Goal: Check status: Check status

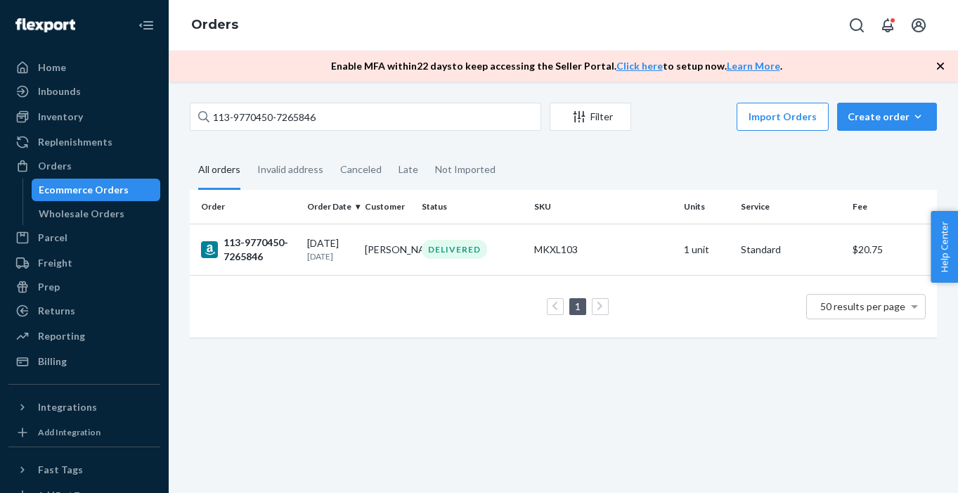
click at [318, 117] on input "113-9770450-7265846" at bounding box center [365, 117] width 351 height 28
click at [318, 117] on input "370911" at bounding box center [365, 117] width 351 height 28
type input "370911"
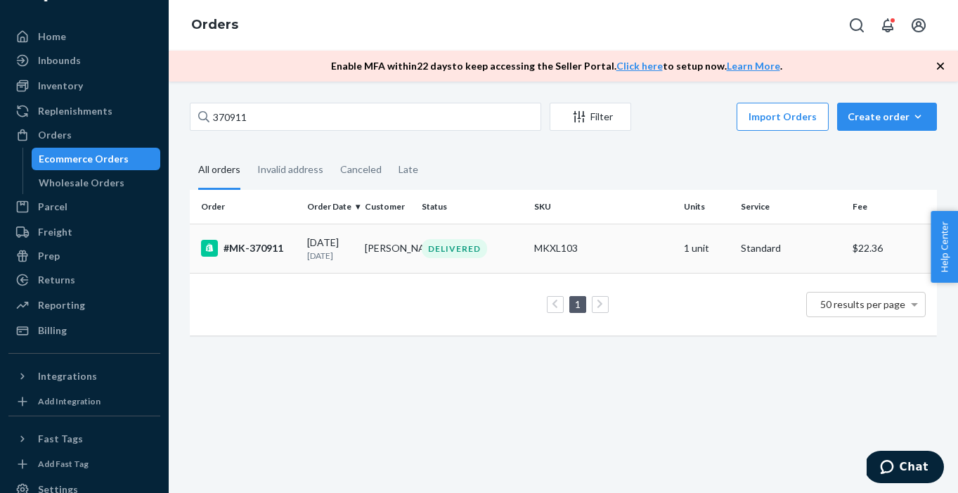
click at [257, 255] on div "#MK-370911" at bounding box center [248, 248] width 95 height 17
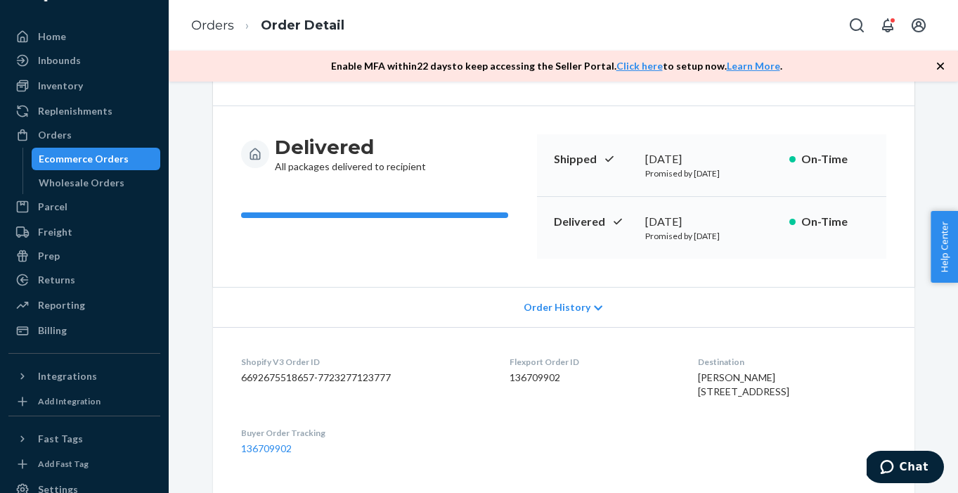
scroll to position [105, 0]
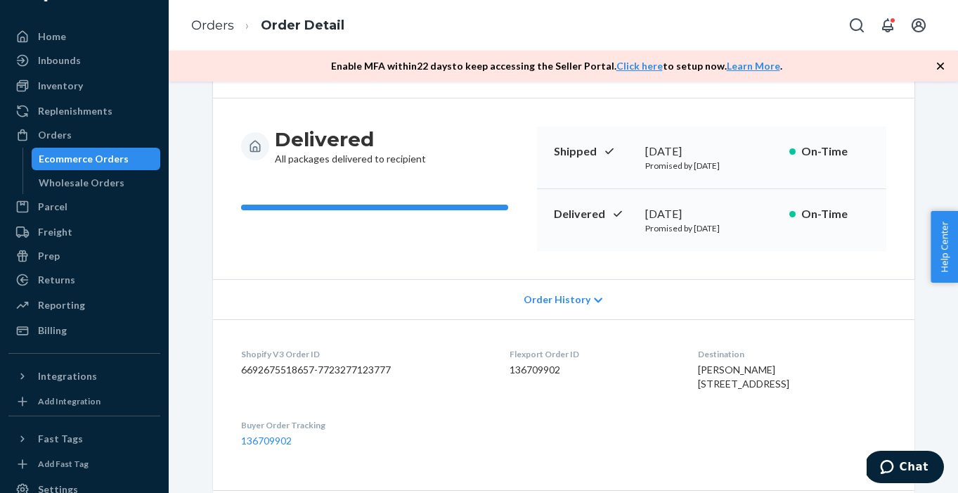
drag, startPoint x: 813, startPoint y: 403, endPoint x: 668, endPoint y: 366, distance: 149.5
click at [668, 366] on dl "Shopify V3 Order ID 6692675518657-7723277123777 Flexport Order ID 136709902 Des…" at bounding box center [564, 397] width 702 height 157
copy span "[PERSON_NAME] [STREET_ADDRESS]"
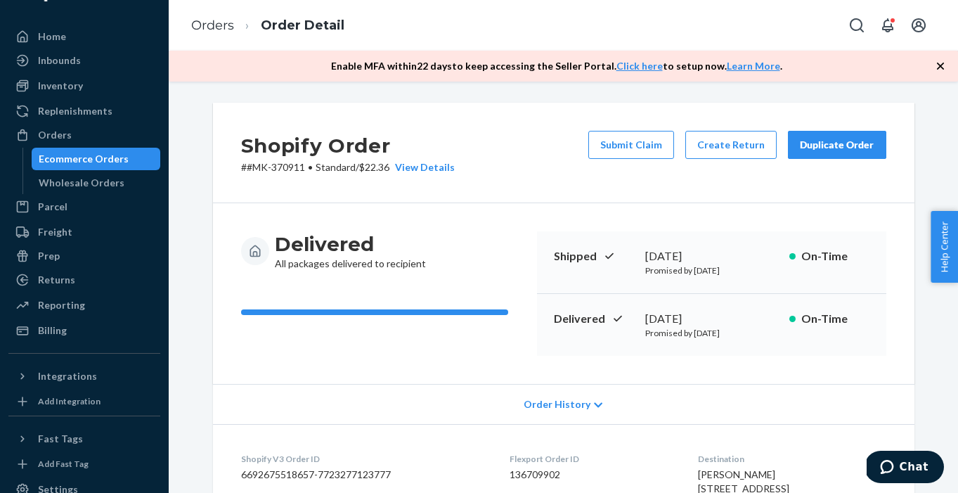
scroll to position [0, 0]
click at [926, 0] on div "Orders Order Detail" at bounding box center [563, 25] width 789 height 51
click at [84, 160] on div "Ecommerce Orders" at bounding box center [84, 159] width 90 height 14
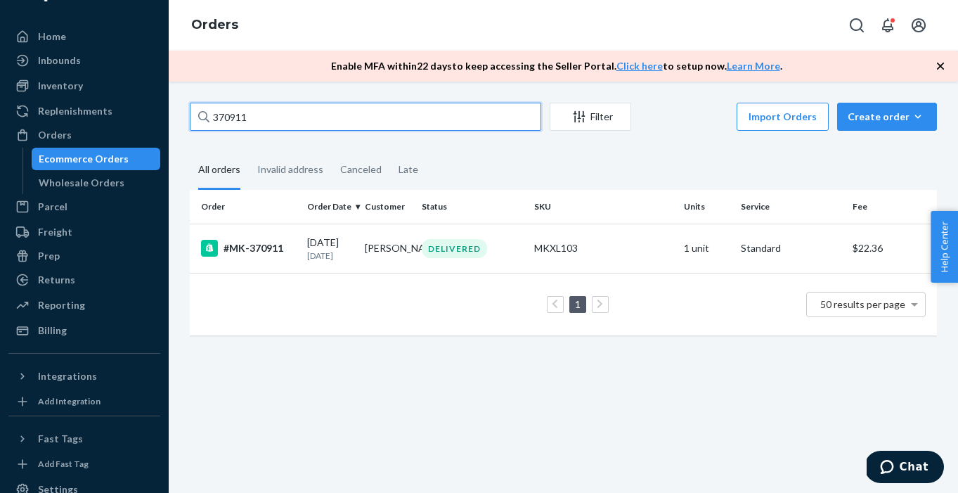
click at [297, 127] on input "370911" at bounding box center [365, 117] width 351 height 28
click at [295, 119] on input "370911" at bounding box center [365, 117] width 351 height 28
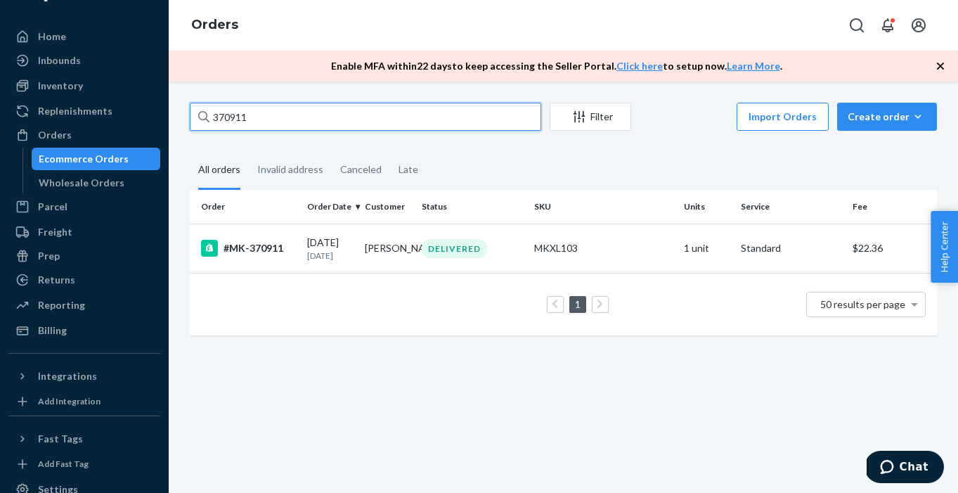
click at [295, 119] on input "370911" at bounding box center [365, 117] width 351 height 28
paste input "113-5047903-3300207"
type input "113-5047903-3300207"
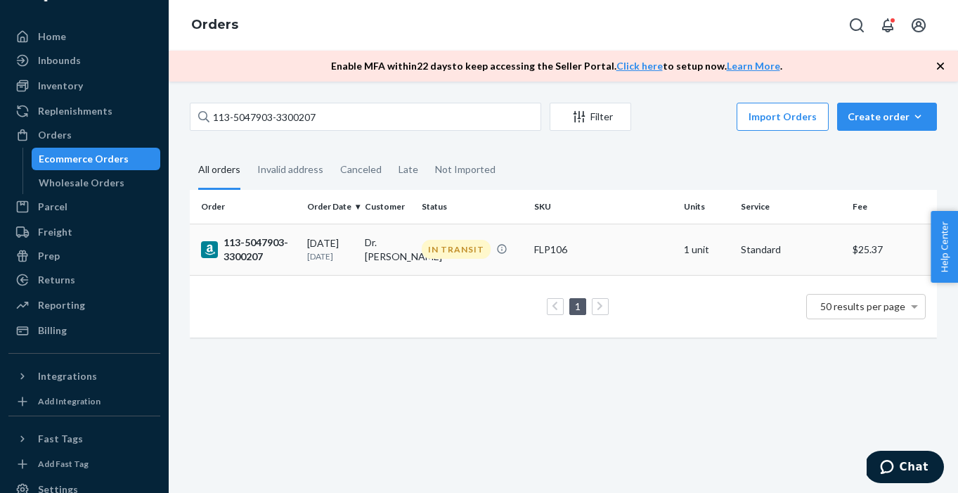
click at [269, 252] on div "113-5047903-3300207" at bounding box center [248, 249] width 95 height 28
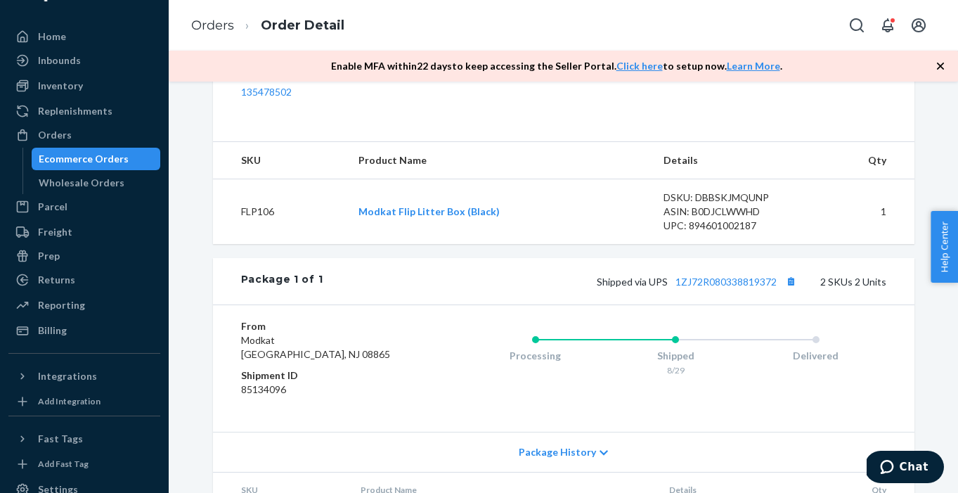
scroll to position [543, 0]
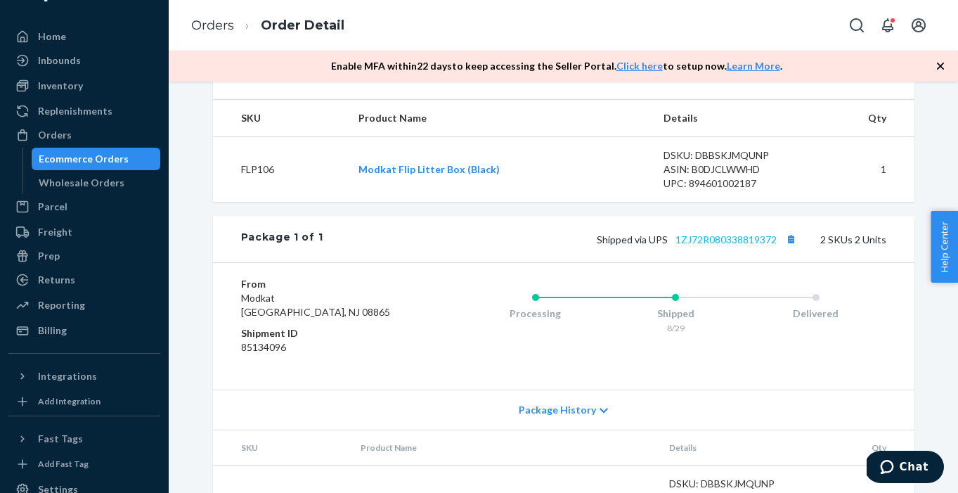
click at [721, 245] on link "1ZJ72R080338819372" at bounding box center [726, 239] width 101 height 12
